Goal: Obtain resource: Download file/media

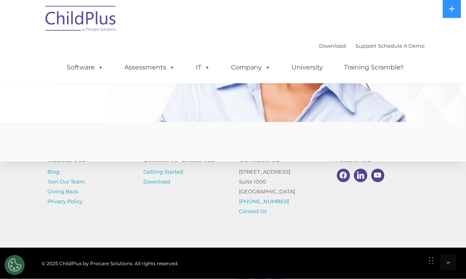
scroll to position [2081, 0]
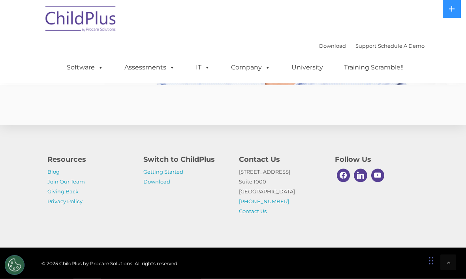
click at [167, 185] on link "Download" at bounding box center [156, 182] width 27 height 6
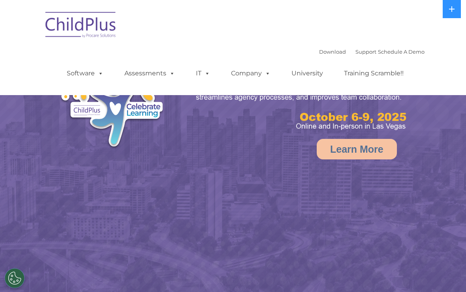
select select "MEDIUM"
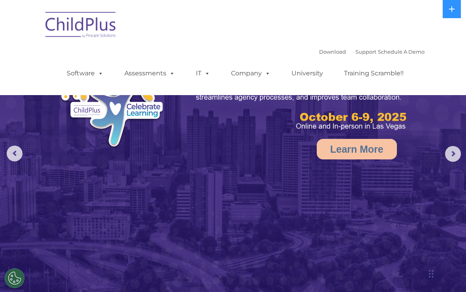
click at [324, 52] on link "Download" at bounding box center [332, 52] width 27 height 6
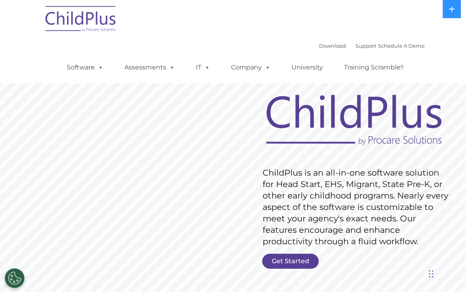
click at [453, 10] on icon at bounding box center [452, 9] width 6 height 6
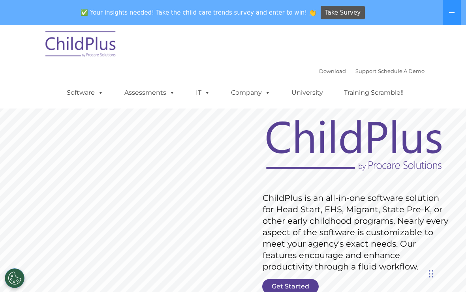
click at [453, 11] on icon at bounding box center [452, 12] width 6 height 6
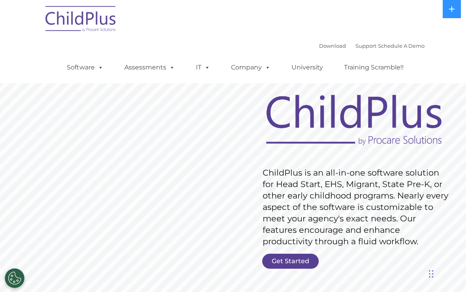
click at [95, 67] on span at bounding box center [99, 68] width 9 height 8
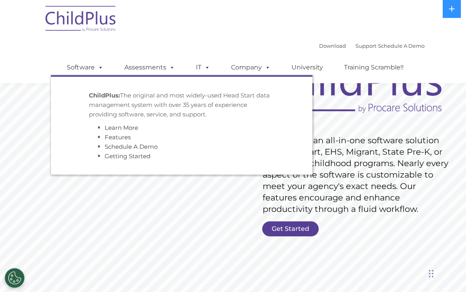
scroll to position [38, 0]
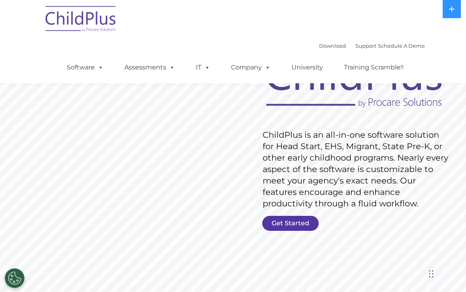
click at [301, 222] on link "Get Started" at bounding box center [290, 223] width 56 height 15
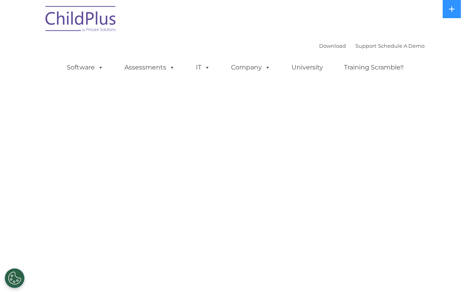
select select "MEDIUM"
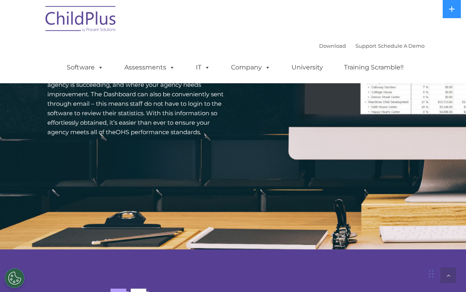
scroll to position [1337, 0]
